Goal: Task Accomplishment & Management: Use online tool/utility

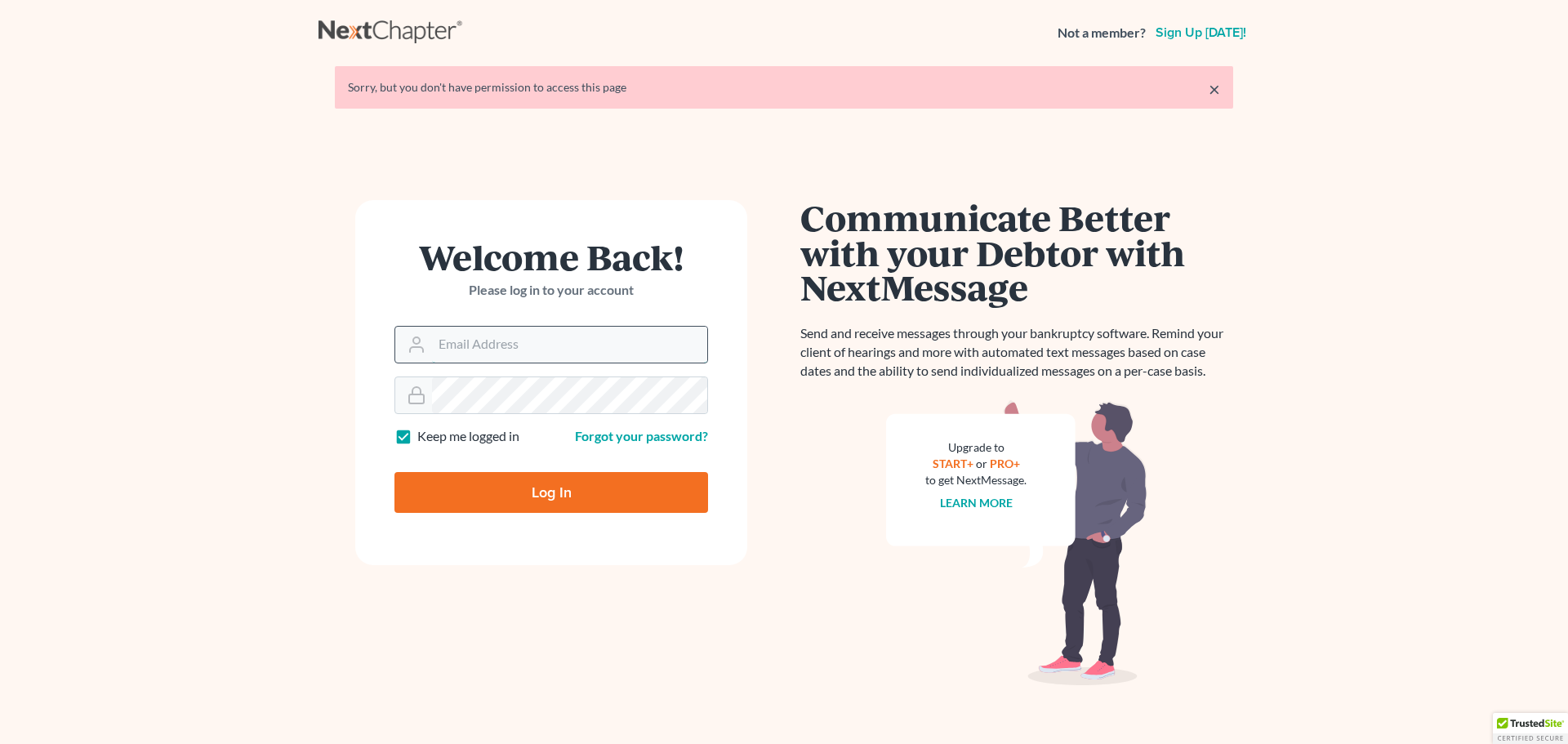
click at [529, 354] on input "Email Address" at bounding box center [569, 345] width 275 height 36
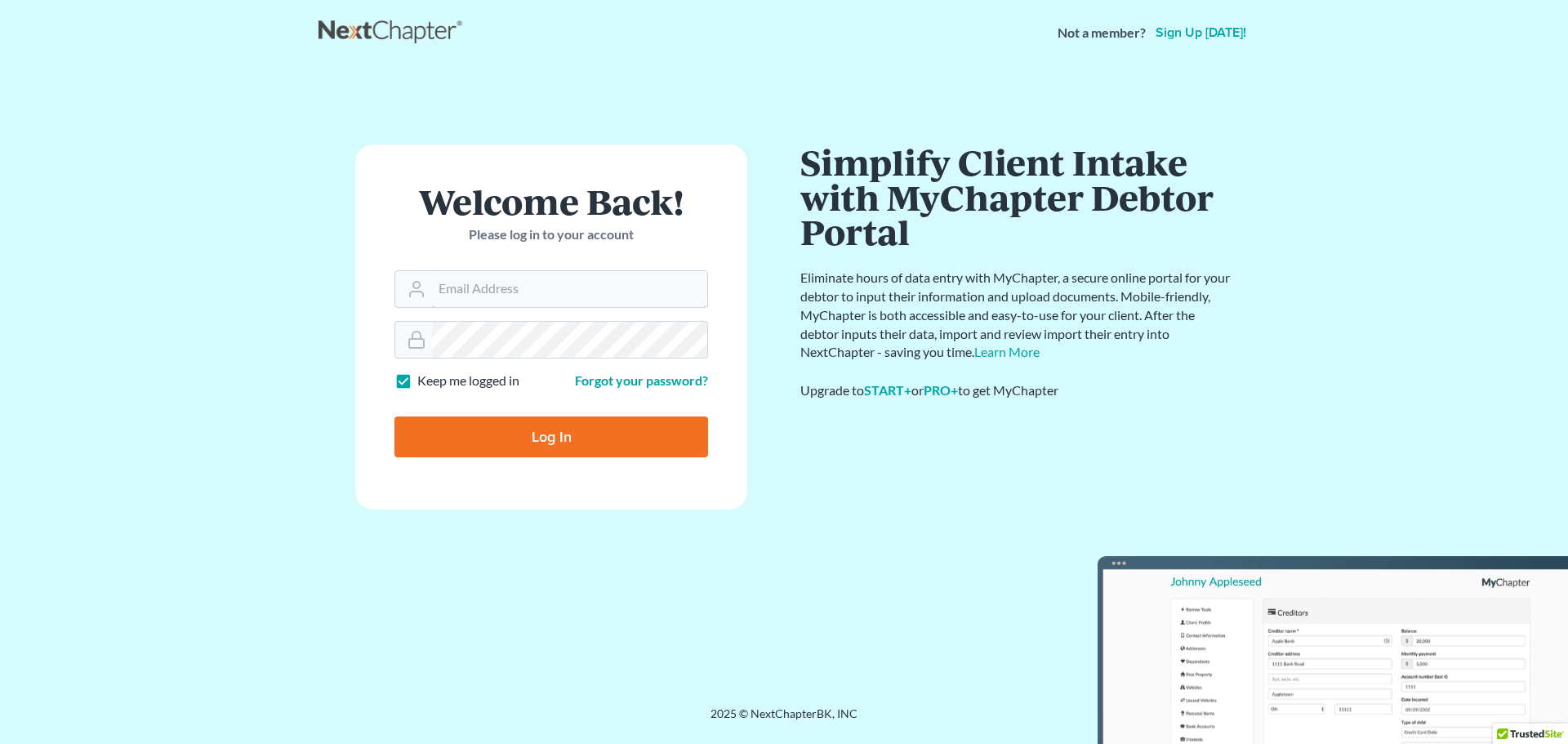
type input "[PERSON_NAME][EMAIL_ADDRESS][DOMAIN_NAME]"
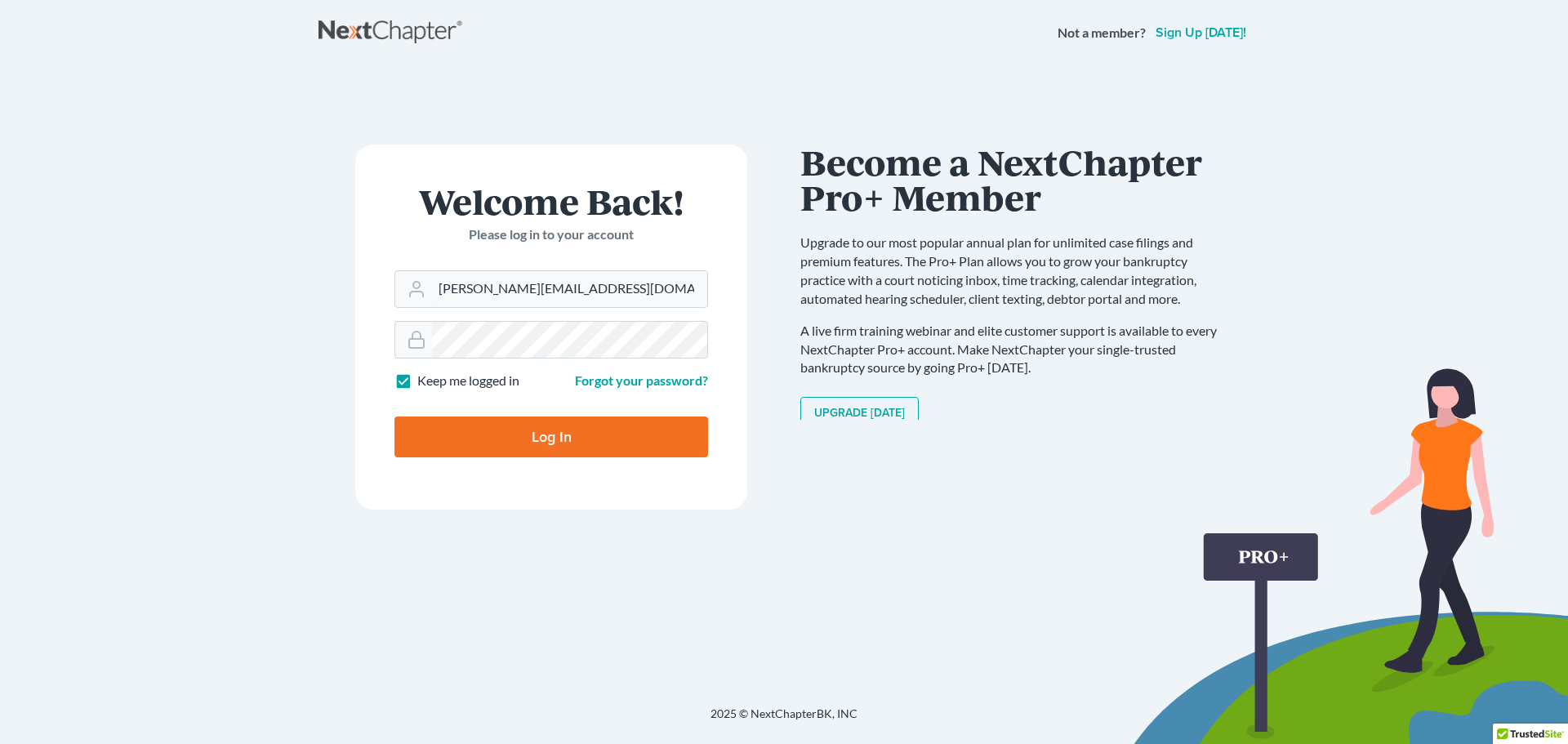
click at [570, 433] on input "Log In" at bounding box center [551, 436] width 314 height 40
type input "Thinking..."
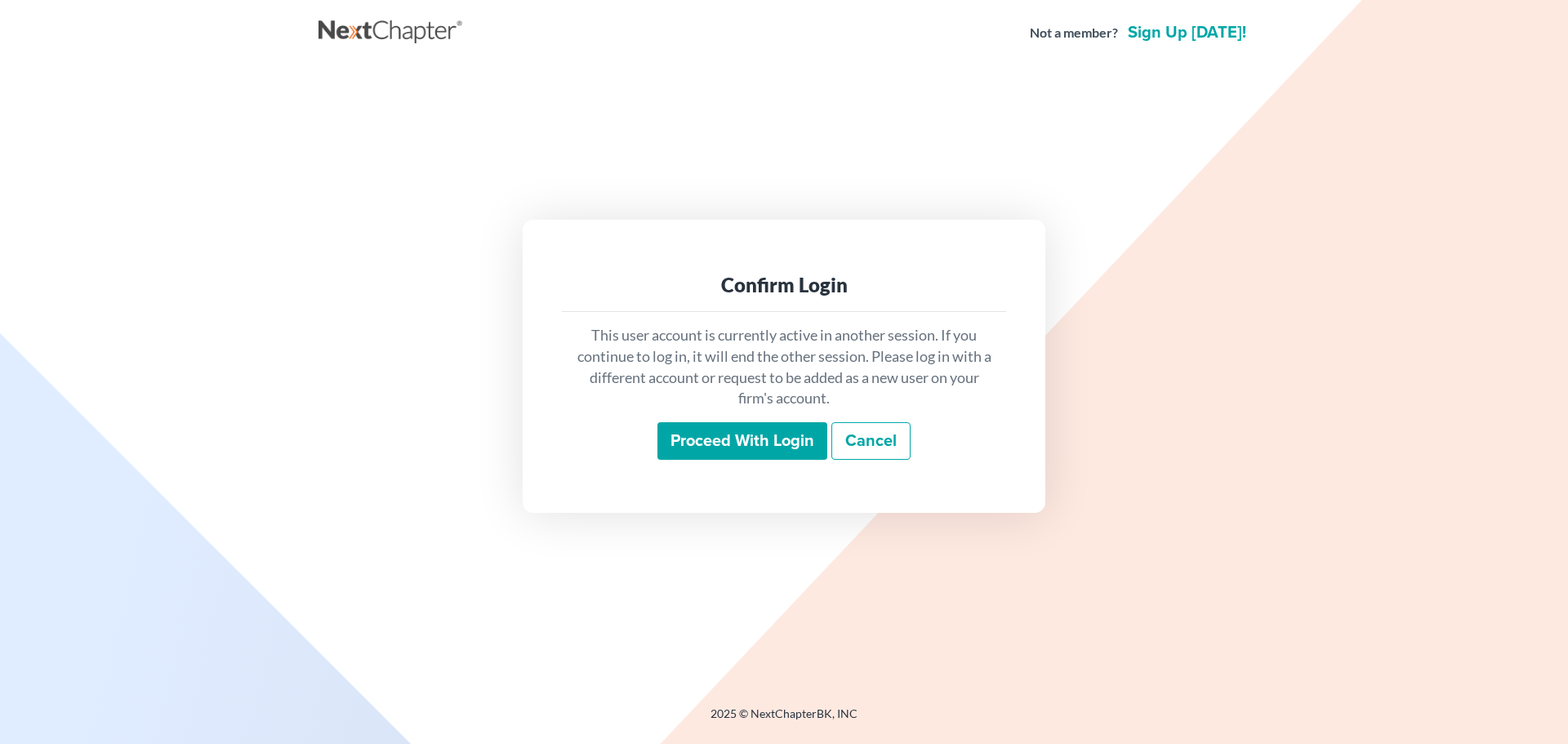
click at [750, 457] on input "Proceed with login" at bounding box center [743, 441] width 170 height 38
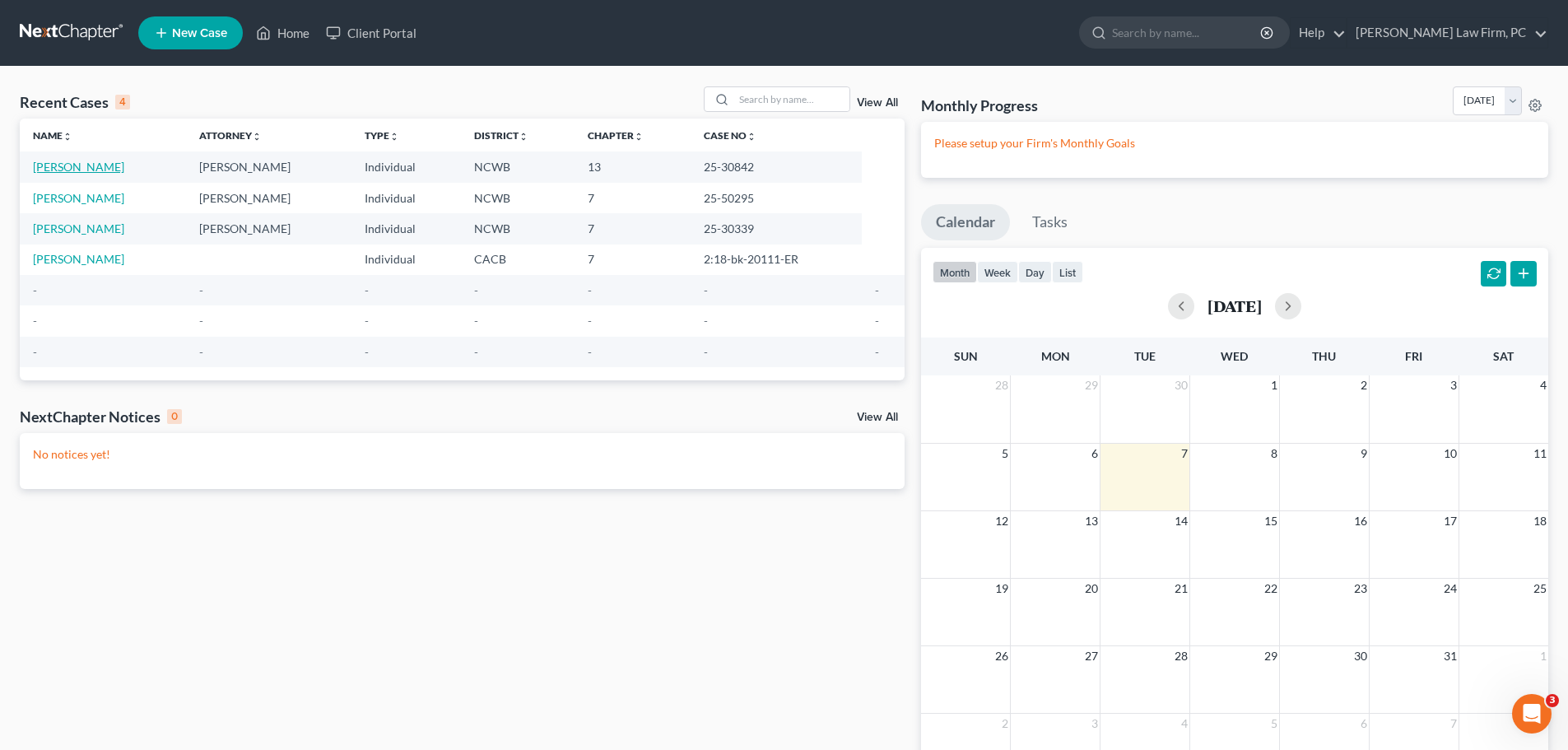
click at [90, 167] on link "Hernandez, Rafael" at bounding box center [78, 166] width 91 height 14
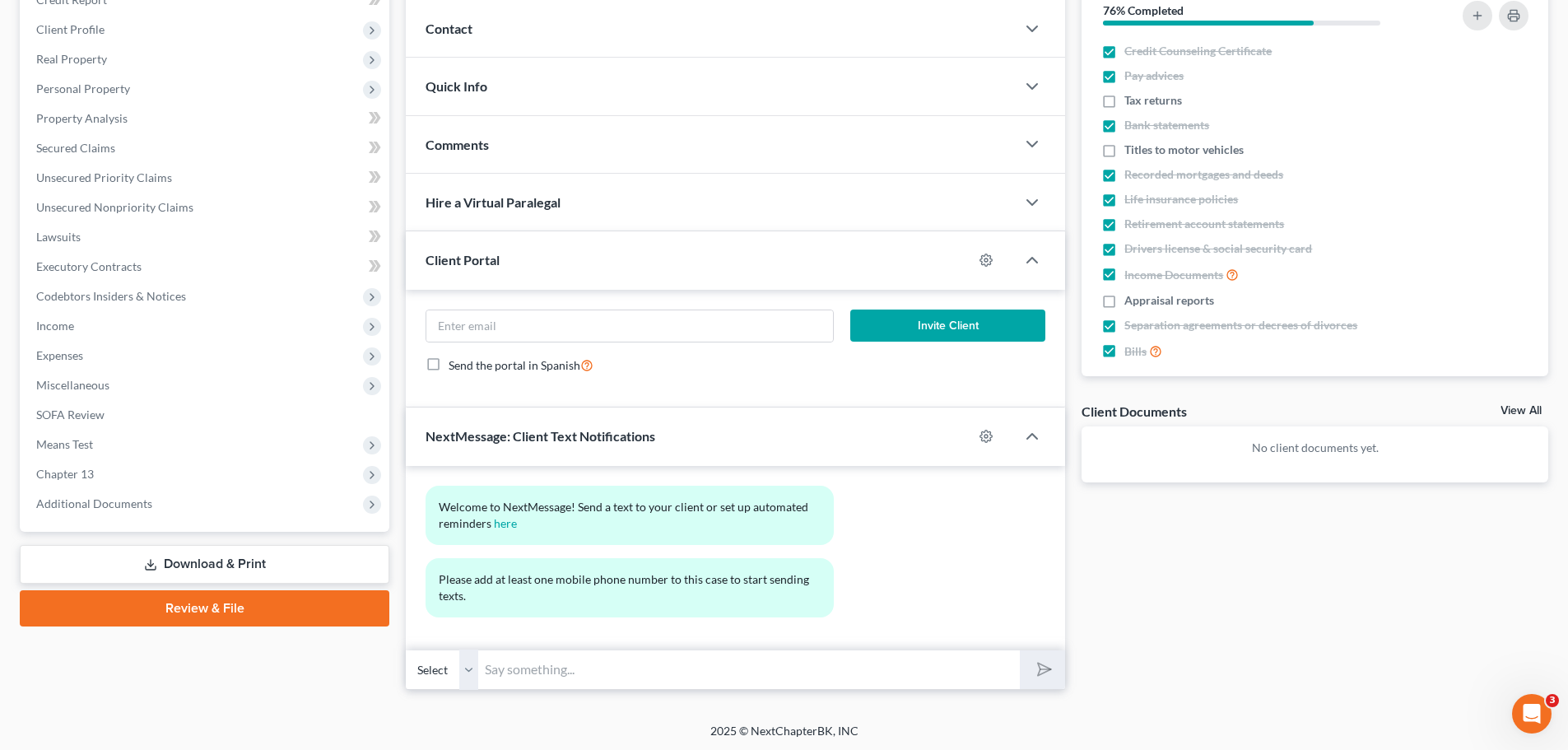
scroll to position [218, 0]
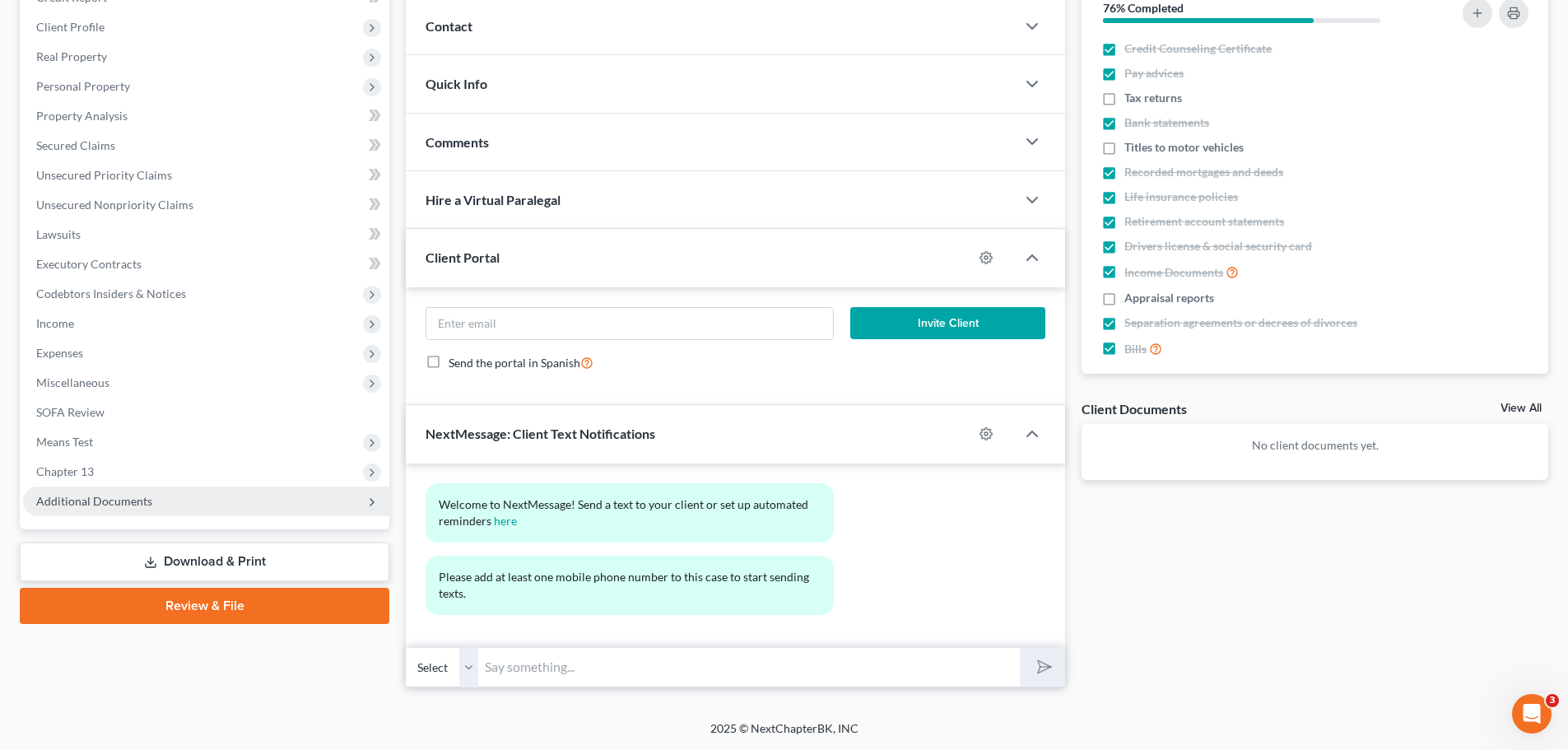
click at [364, 499] on icon at bounding box center [372, 502] width 18 height 18
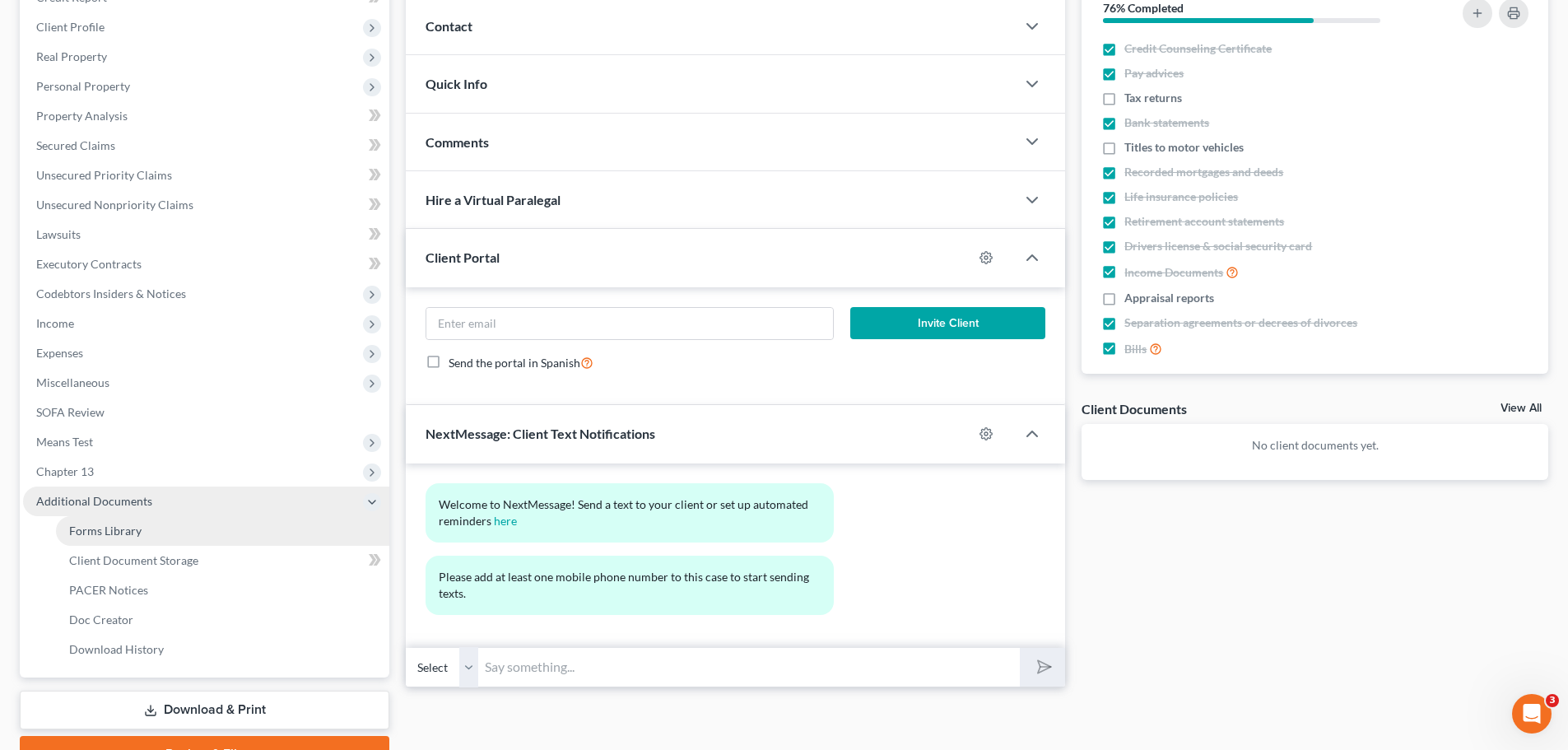
click at [131, 528] on span "Forms Library" at bounding box center [106, 531] width 73 height 14
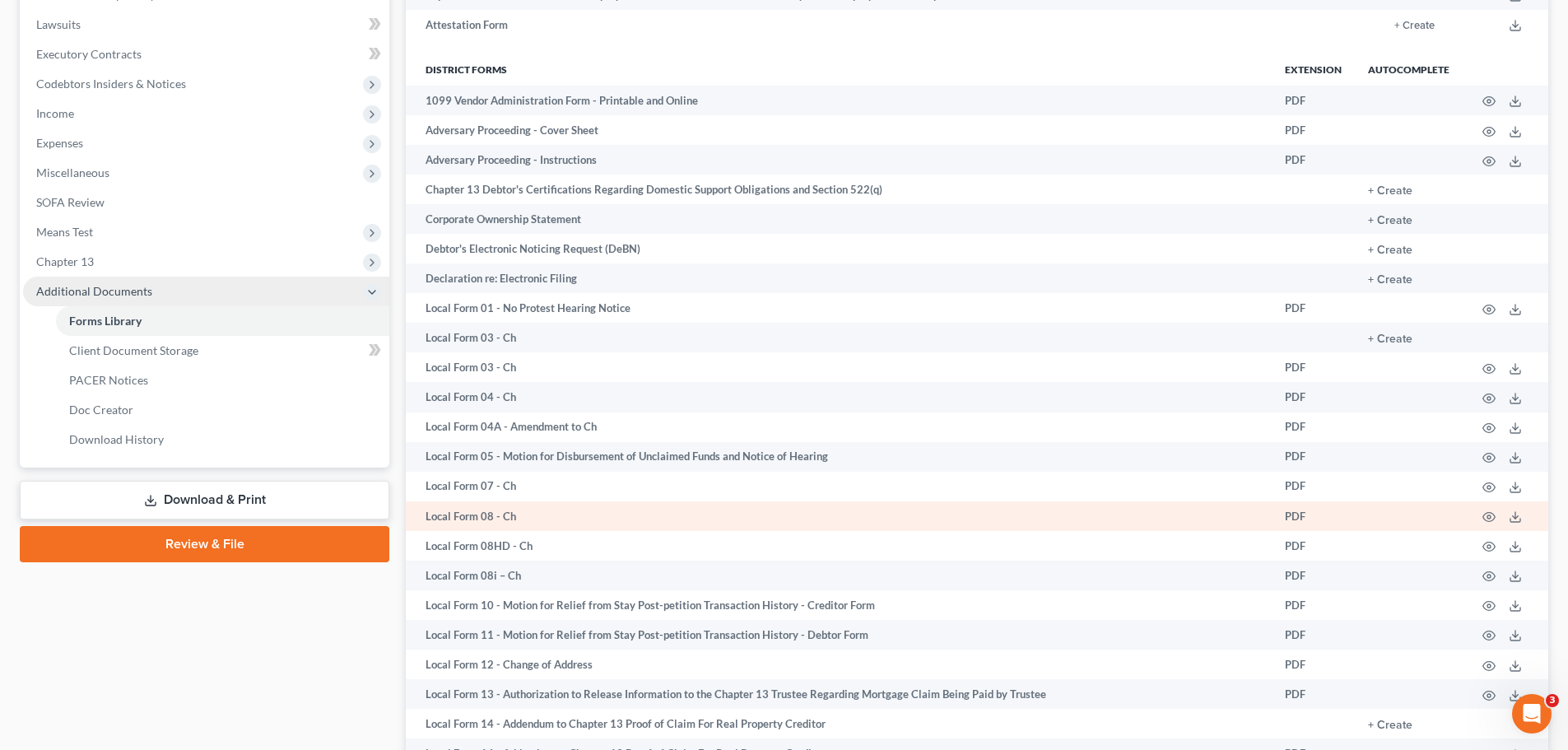
scroll to position [412, 0]
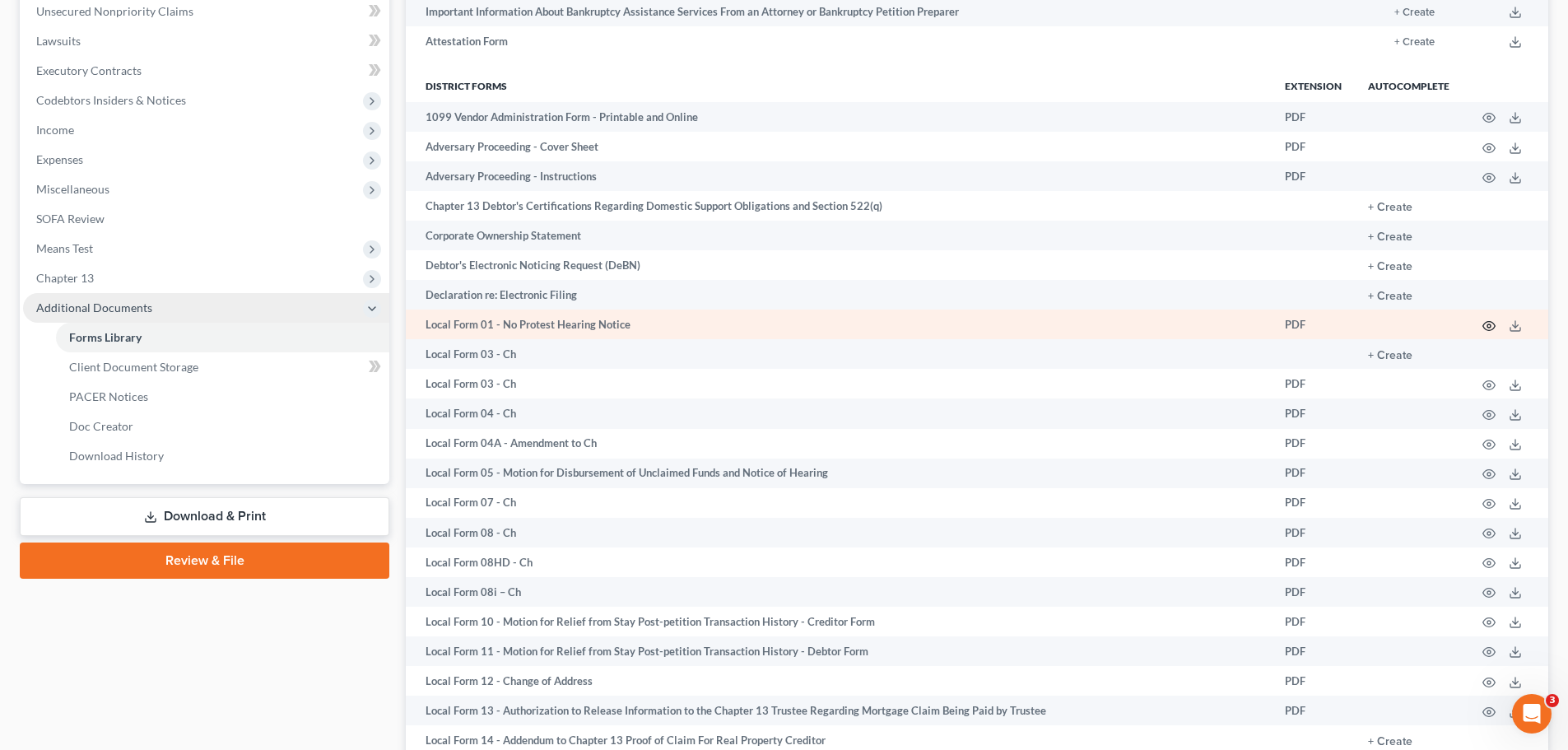
click at [1484, 323] on icon "button" at bounding box center [1489, 326] width 13 height 13
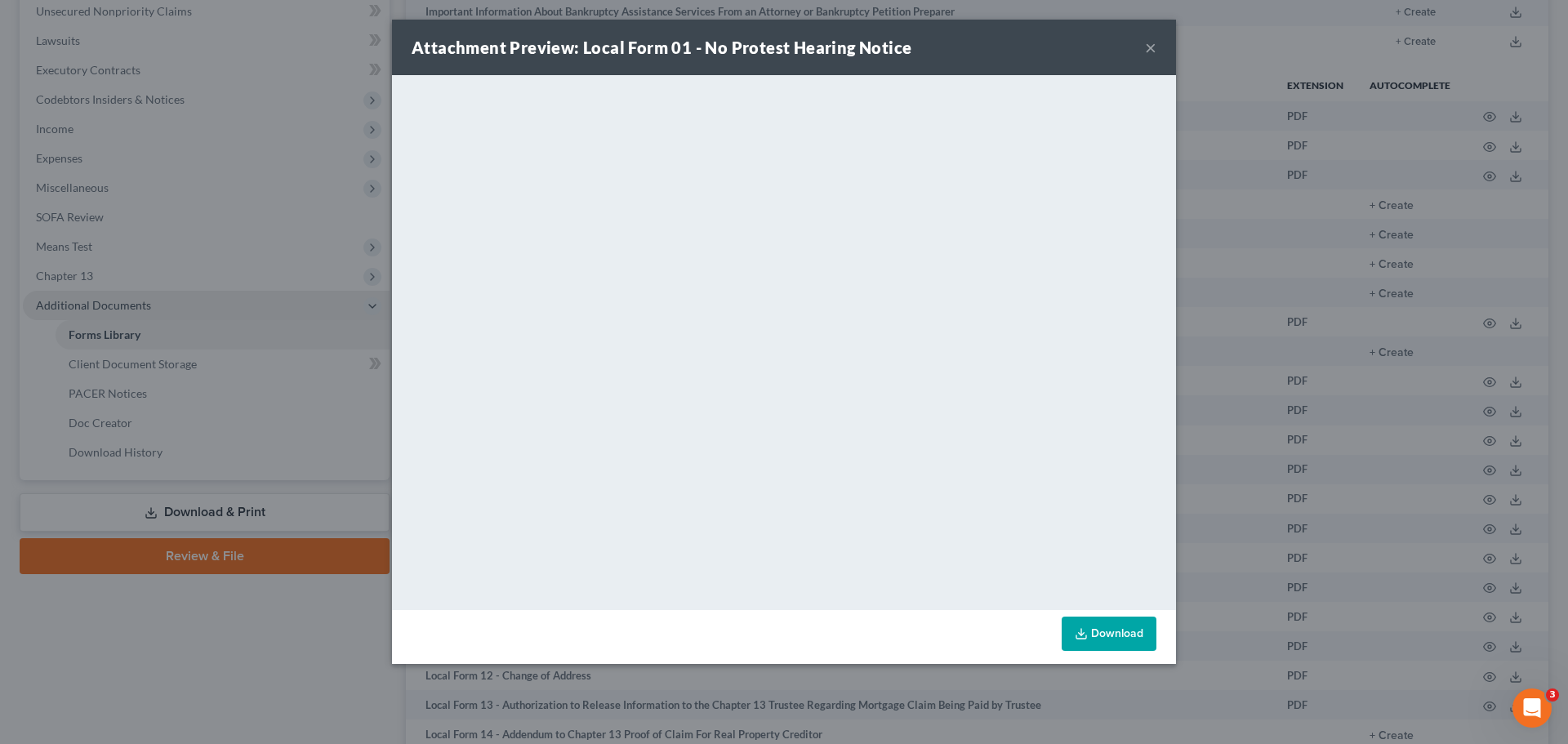
click at [1155, 44] on button "×" at bounding box center [1150, 47] width 11 height 20
